Goal: Task Accomplishment & Management: Manage account settings

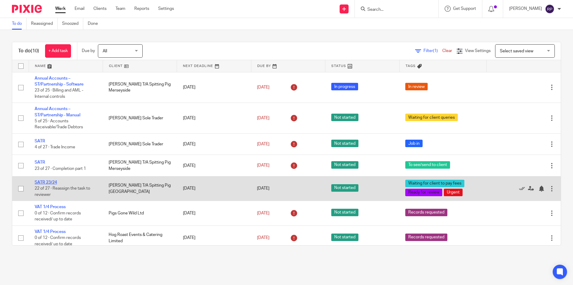
click at [55, 183] on link "SATR 23/24" at bounding box center [46, 182] width 22 height 4
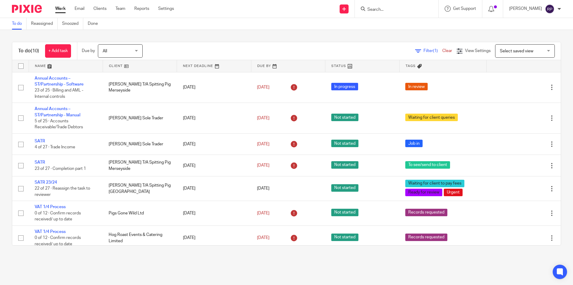
click at [241, 39] on div "To do (10) + Add task Due by All All Today Tomorrow This week Next week This mo…" at bounding box center [286, 143] width 573 height 227
click at [240, 44] on div "Filter (1) Clear View Settings View Settings (1) Filters Clear Save Manage save…" at bounding box center [357, 50] width 408 height 13
drag, startPoint x: 389, startPoint y: 24, endPoint x: 386, endPoint y: 20, distance: 4.7
click at [388, 22] on body "Work Email Clients Team Reports Settings Work Email Clients Team Reports Settin…" at bounding box center [286, 142] width 573 height 285
click at [388, 11] on input "Search" at bounding box center [394, 9] width 54 height 5
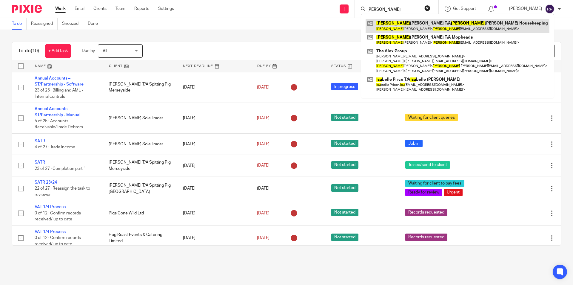
type input "lisa"
click at [407, 26] on link at bounding box center [458, 26] width 184 height 14
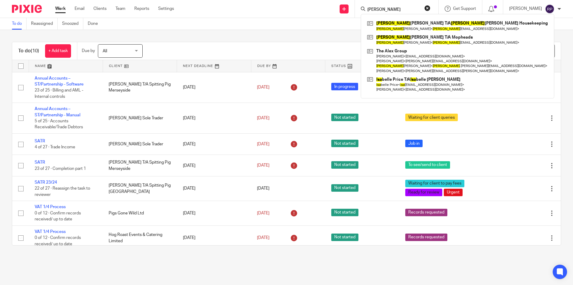
click at [248, 21] on div "To do Reassigned Snoozed Done" at bounding box center [286, 24] width 573 height 12
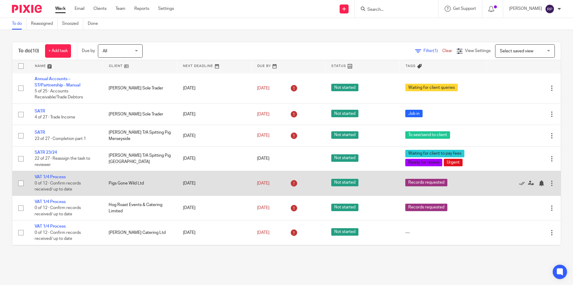
scroll to position [82, 0]
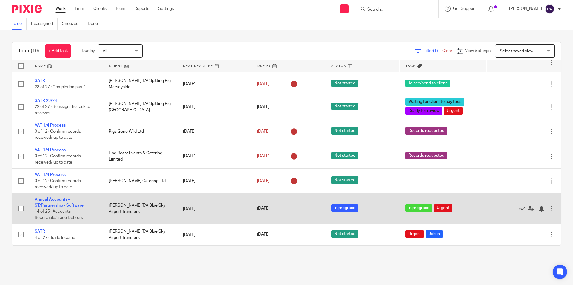
click at [57, 203] on link "Annual Accounts – ST/Partnership - Software" at bounding box center [59, 202] width 49 height 10
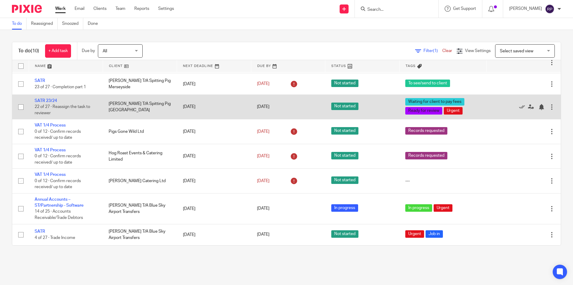
scroll to position [52, 0]
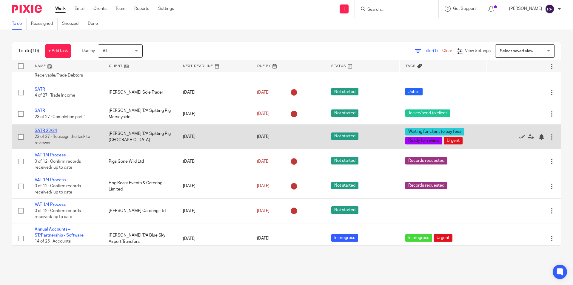
click at [44, 131] on link "SATR 23/24" at bounding box center [46, 130] width 22 height 4
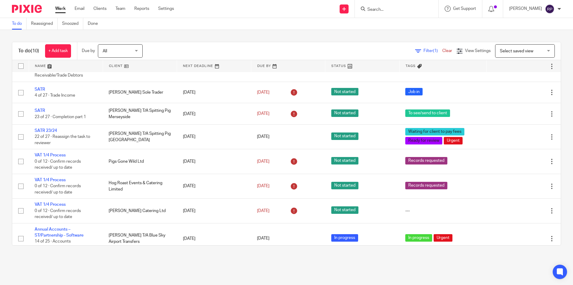
click at [63, 10] on link "Work" at bounding box center [60, 9] width 10 height 6
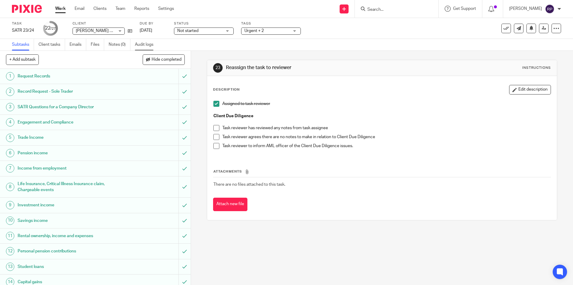
click at [141, 43] on link "Audit logs" at bounding box center [146, 45] width 23 height 12
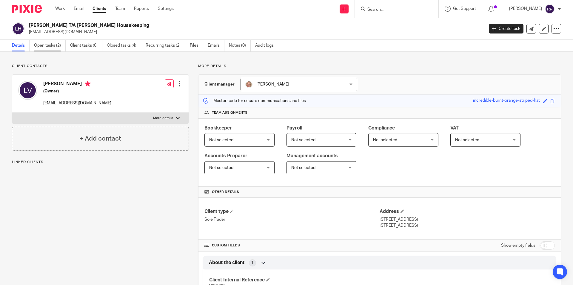
click at [59, 42] on link "Open tasks (2)" at bounding box center [50, 46] width 32 height 12
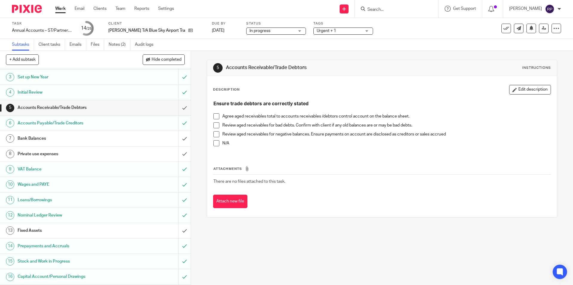
scroll to position [60, 0]
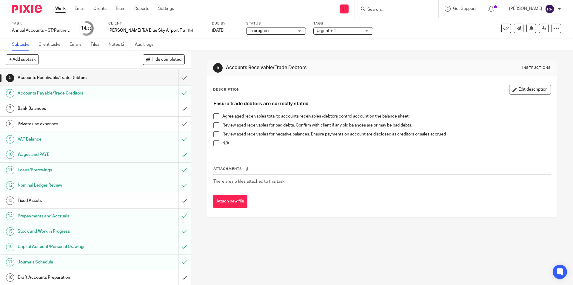
click at [82, 197] on h1 "Fixed Assets" at bounding box center [69, 200] width 103 height 9
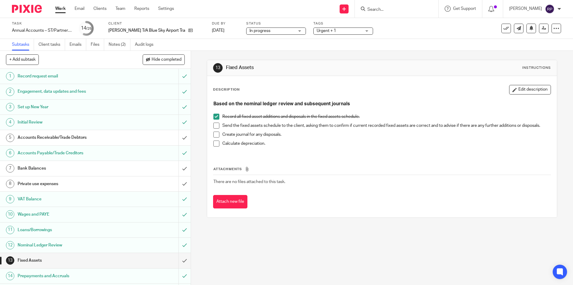
click at [217, 126] on span at bounding box center [216, 125] width 6 height 6
click at [216, 142] on span at bounding box center [216, 143] width 6 height 6
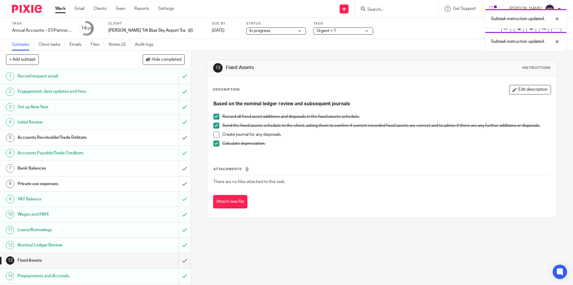
scroll to position [90, 0]
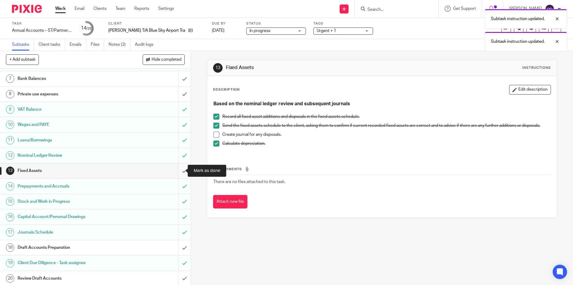
click at [179, 169] on input "submit" at bounding box center [95, 170] width 191 height 15
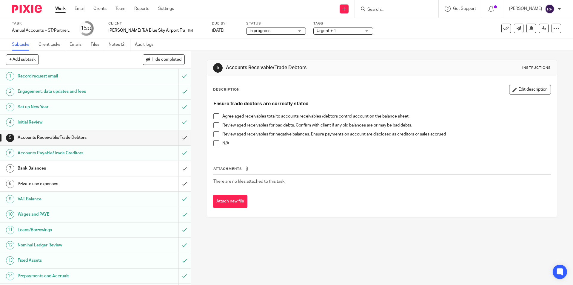
click at [213, 126] on span at bounding box center [216, 125] width 6 height 6
click at [214, 116] on span at bounding box center [216, 116] width 6 height 6
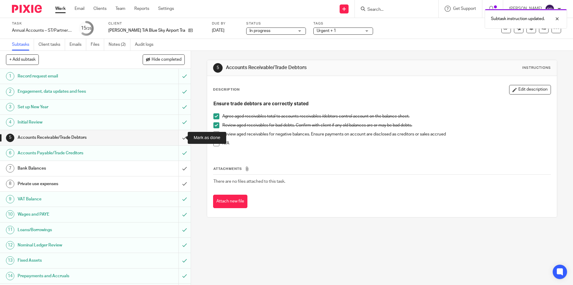
click at [179, 135] on input "submit" at bounding box center [95, 137] width 191 height 15
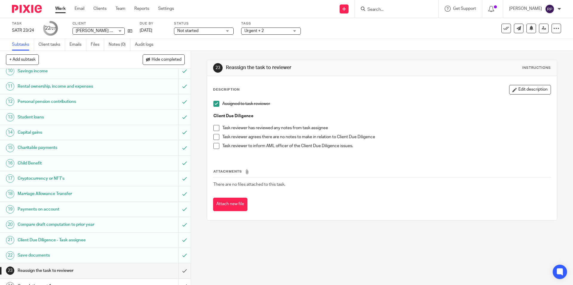
scroll to position [204, 0]
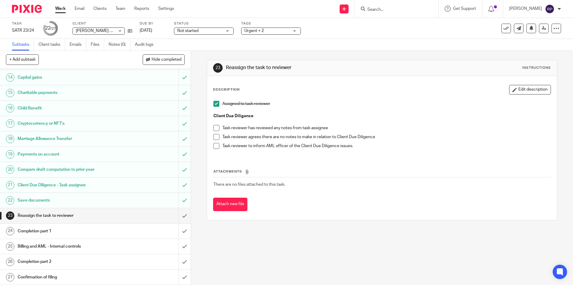
click at [289, 28] on span "Urgent + 2" at bounding box center [267, 31] width 45 height 6
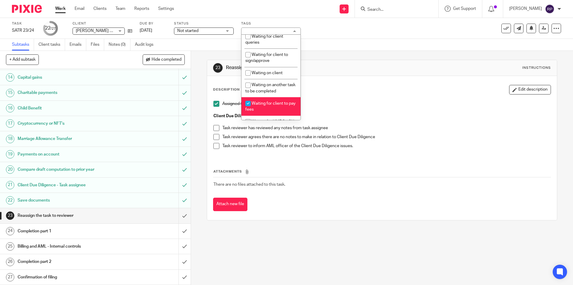
scroll to position [149, 0]
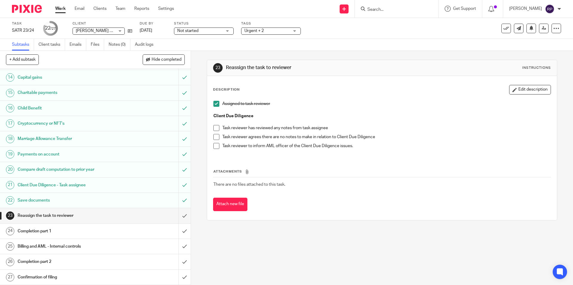
click at [366, 71] on h1 "Reassign the task to reviewer" at bounding box center [310, 67] width 169 height 6
click at [542, 28] on link at bounding box center [544, 29] width 10 height 10
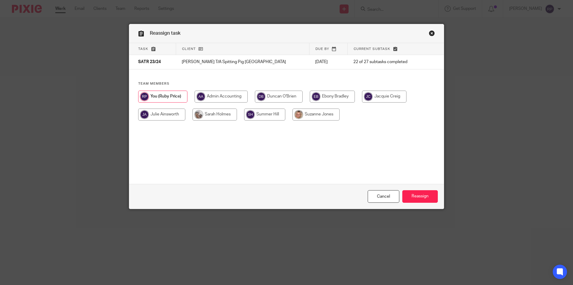
click at [282, 97] on input "radio" at bounding box center [279, 96] width 48 height 12
radio input "true"
click at [420, 196] on input "Reassign" at bounding box center [420, 196] width 36 height 13
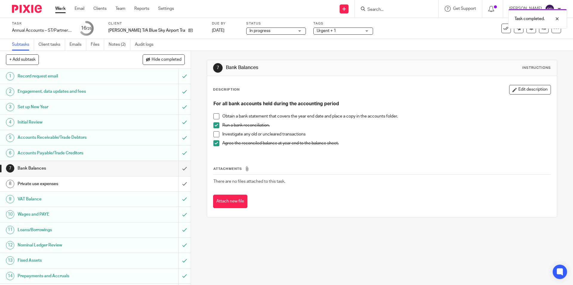
click at [73, 183] on h1 "Private use expenses" at bounding box center [69, 183] width 103 height 9
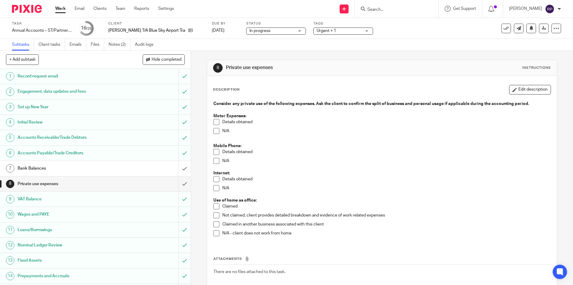
click at [215, 121] on span at bounding box center [216, 122] width 6 height 6
click at [214, 152] on span at bounding box center [216, 152] width 6 height 6
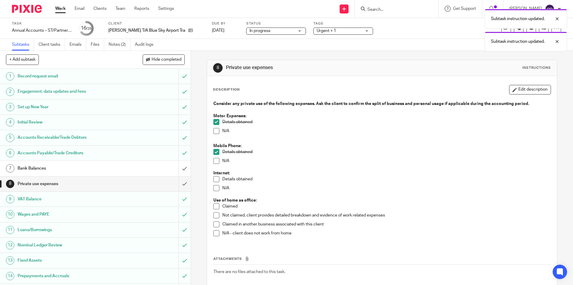
click at [213, 179] on span at bounding box center [216, 179] width 6 height 6
click at [215, 232] on span at bounding box center [216, 233] width 6 height 6
click at [178, 181] on input "submit" at bounding box center [95, 183] width 191 height 15
